Goal: Check status: Check status

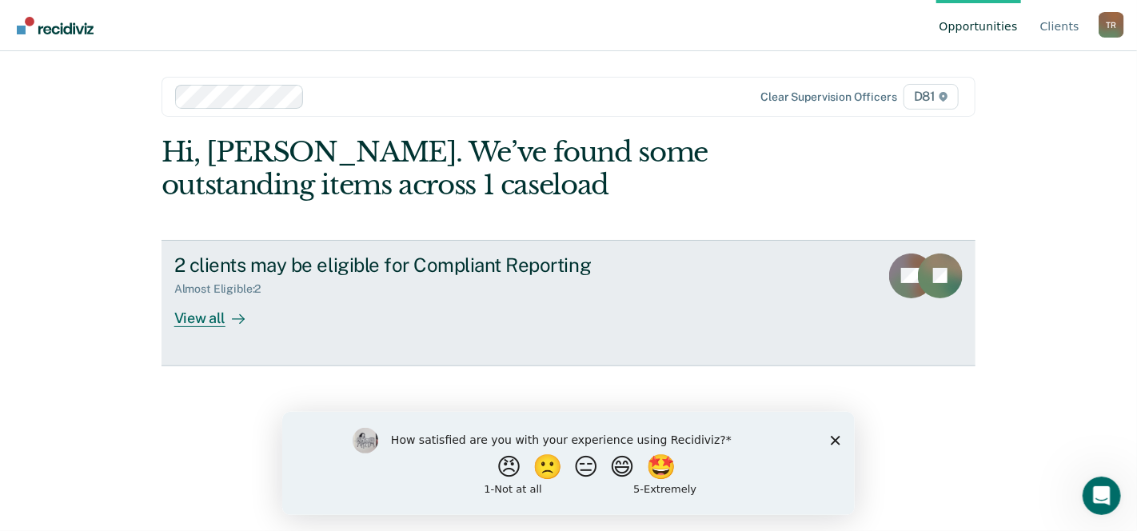
click at [189, 321] on div "View all" at bounding box center [219, 311] width 90 height 31
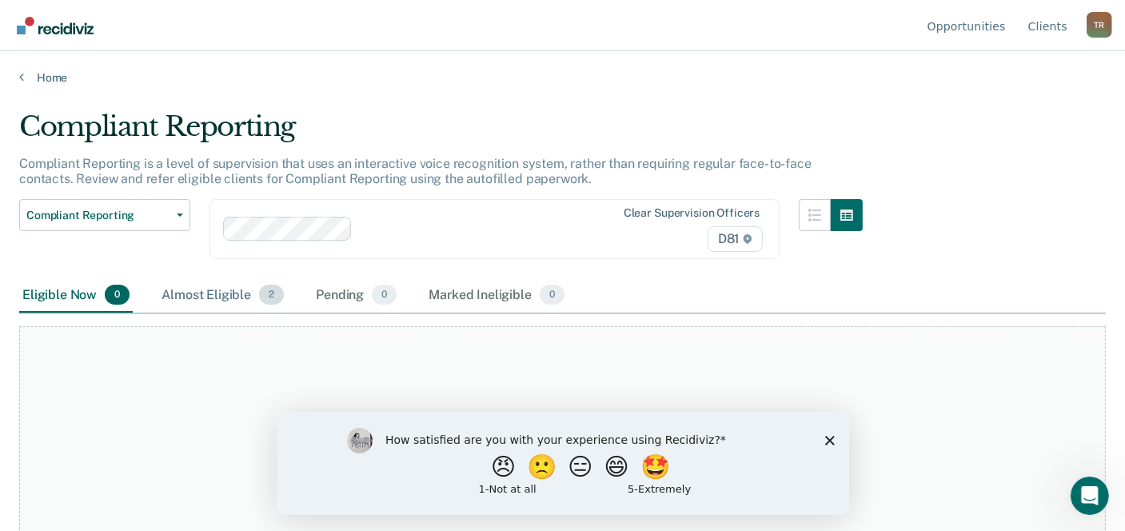
click at [221, 293] on div "Almost Eligible 2" at bounding box center [222, 295] width 129 height 35
